Goal: Information Seeking & Learning: Find specific fact

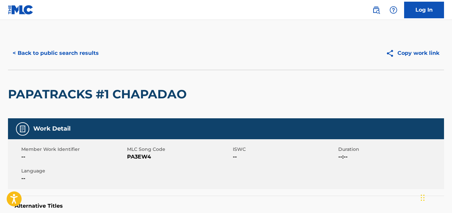
click at [24, 52] on button "< Back to public search results" at bounding box center [55, 53] width 95 height 17
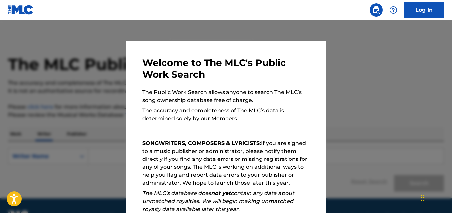
click at [379, 182] on div at bounding box center [226, 126] width 452 height 213
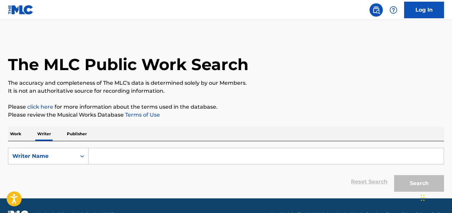
click at [12, 131] on p "Work" at bounding box center [15, 134] width 15 height 14
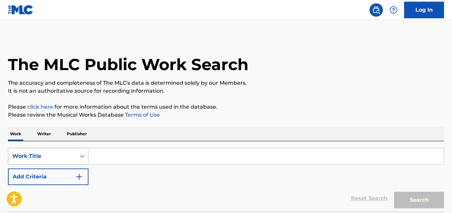
click at [71, 152] on div "Work Title" at bounding box center [48, 156] width 80 height 17
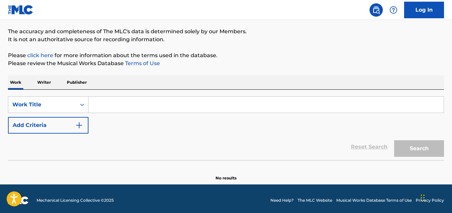
click at [44, 85] on p "Writer" at bounding box center [44, 82] width 18 height 14
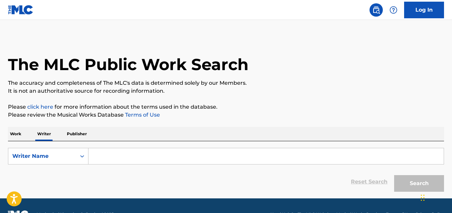
click at [71, 138] on p "Publisher" at bounding box center [77, 134] width 24 height 14
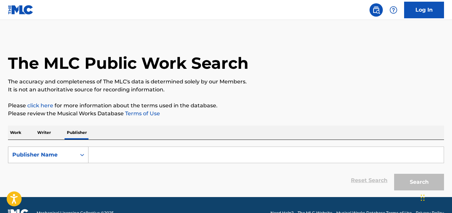
click at [76, 156] on div "Search Form" at bounding box center [82, 155] width 12 height 12
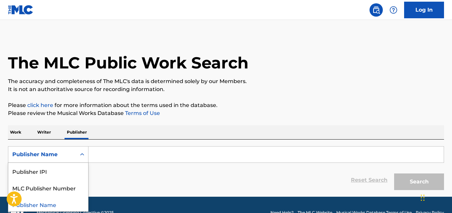
drag, startPoint x: 88, startPoint y: 172, endPoint x: 88, endPoint y: 202, distance: 29.9
click at [88, 202] on div "Publisher IPI MLC Publisher Number Publisher Name" at bounding box center [48, 187] width 80 height 49
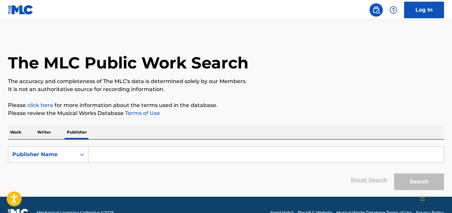
click at [45, 135] on p "Writer" at bounding box center [44, 132] width 18 height 14
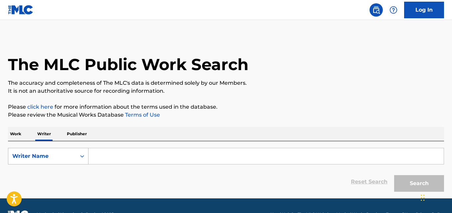
click at [45, 153] on div "Writer Name" at bounding box center [42, 156] width 60 height 8
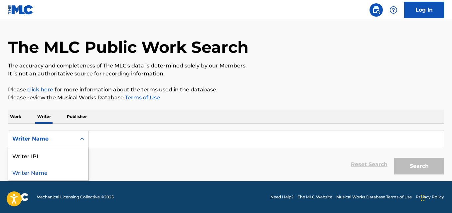
scroll to position [16, 0]
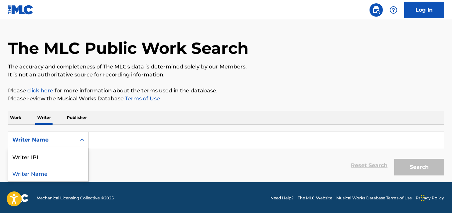
click at [12, 124] on p "Work" at bounding box center [15, 118] width 15 height 14
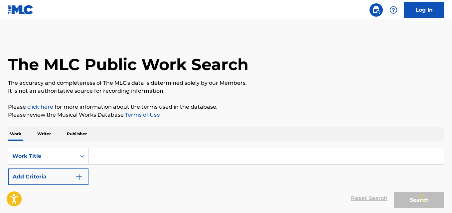
click at [81, 180] on img "Search Form" at bounding box center [79, 177] width 8 height 8
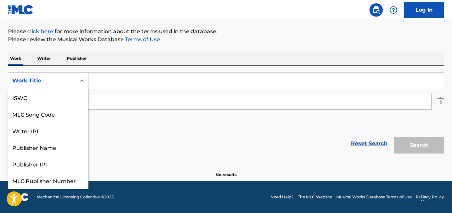
click at [122, 102] on input "Search Form" at bounding box center [259, 101] width 343 height 16
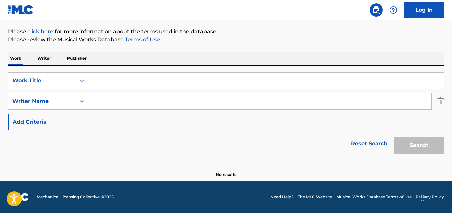
click at [127, 78] on input "Search Form" at bounding box center [265, 81] width 355 height 16
paste input "CAENV2581575"
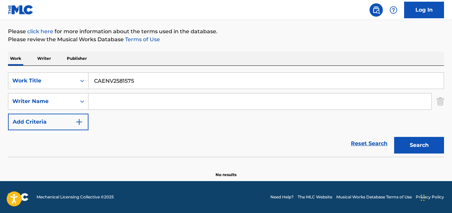
type input "CAENV2581575"
click at [432, 146] on button "Search" at bounding box center [419, 145] width 50 height 17
drag, startPoint x: 136, startPoint y: 80, endPoint x: 34, endPoint y: 73, distance: 101.9
click at [34, 73] on div "SearchWithCriteriaf2e1db00-e471-45e3-ad4d-5f923ce9da3b Work Title CAENV2581575" at bounding box center [226, 80] width 436 height 17
